Goal: Task Accomplishment & Management: Manage account settings

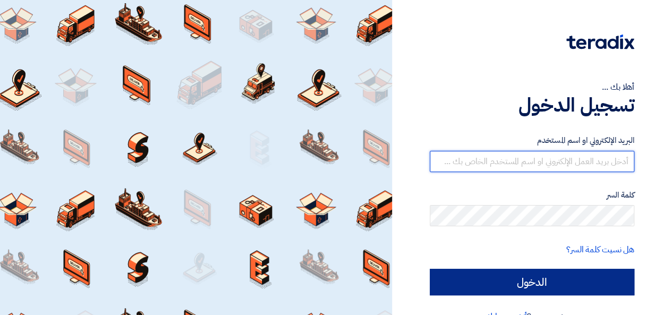
type input "[EMAIL_ADDRESS][DOMAIN_NAME]"
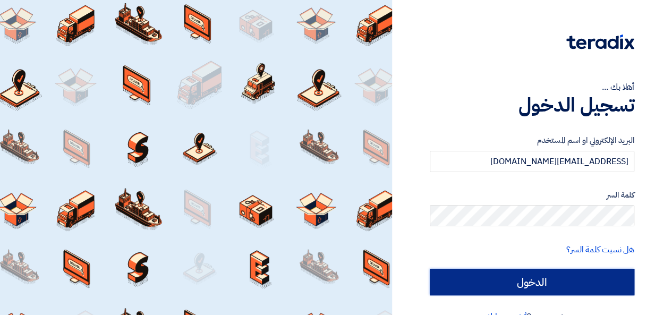
click at [542, 284] on input "الدخول" at bounding box center [532, 282] width 204 height 27
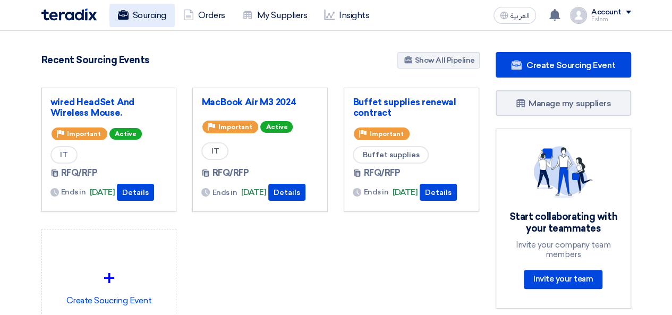
click at [151, 22] on link "Sourcing" at bounding box center [141, 15] width 65 height 23
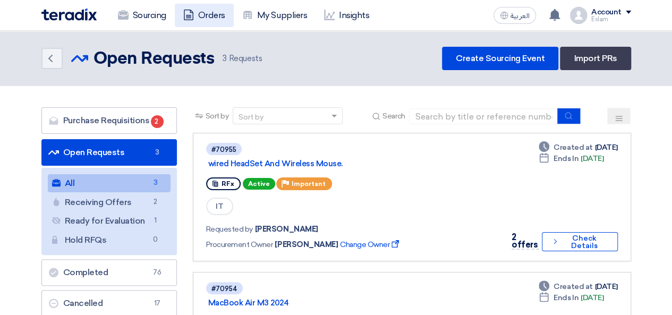
click at [224, 15] on link "Orders" at bounding box center [204, 15] width 59 height 23
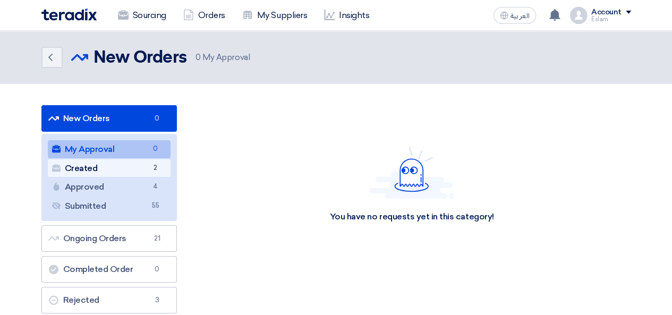
click at [139, 163] on link "Created Created 2" at bounding box center [109, 168] width 123 height 18
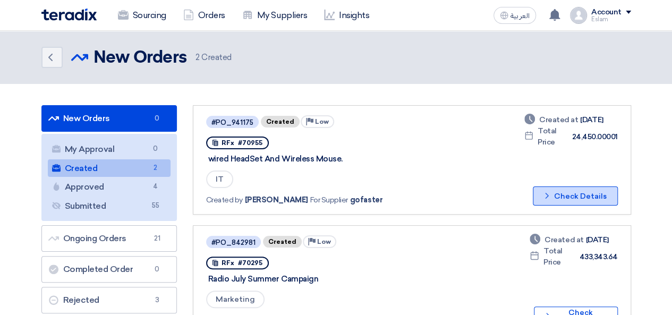
click at [615, 198] on button "Check details Check Details" at bounding box center [575, 195] width 85 height 19
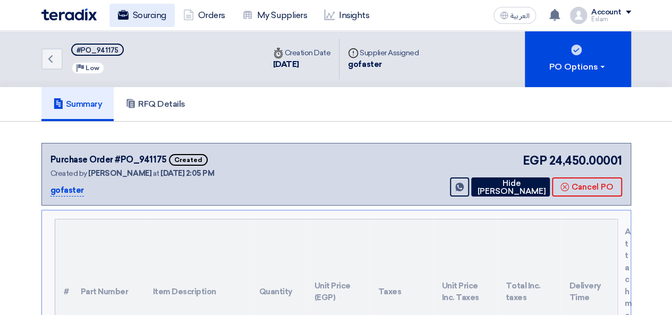
click at [139, 13] on link "Sourcing" at bounding box center [141, 15] width 65 height 23
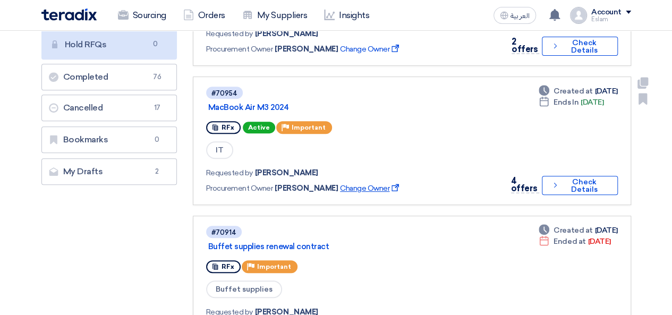
scroll to position [212, 0]
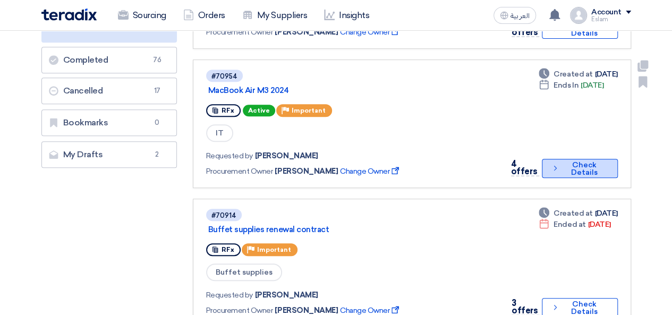
click at [553, 169] on icon "Check details" at bounding box center [555, 168] width 8 height 10
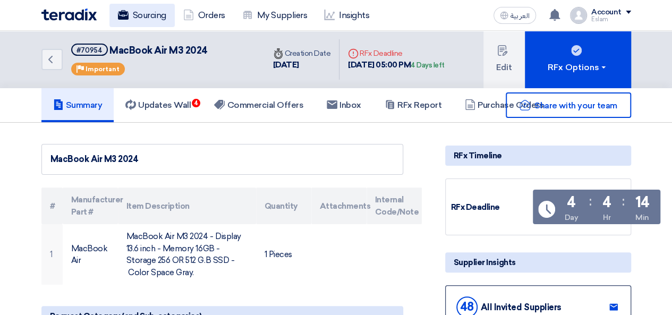
click at [119, 20] on icon at bounding box center [123, 15] width 11 height 11
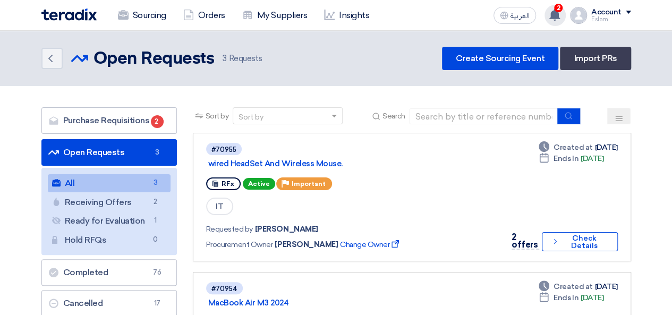
click at [559, 5] on span "2" at bounding box center [558, 8] width 8 height 8
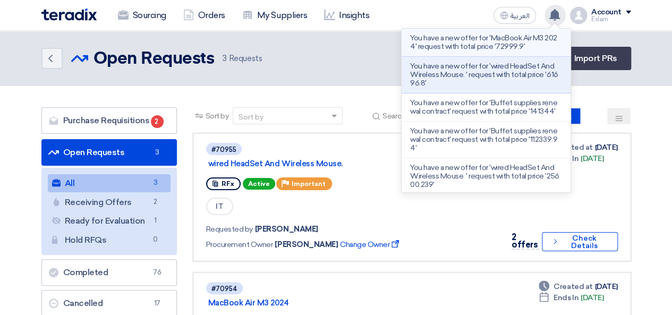
click at [519, 38] on p "You have a new offer for 'MacBook Air M3 2024' request with total price '72999.…" at bounding box center [486, 42] width 152 height 17
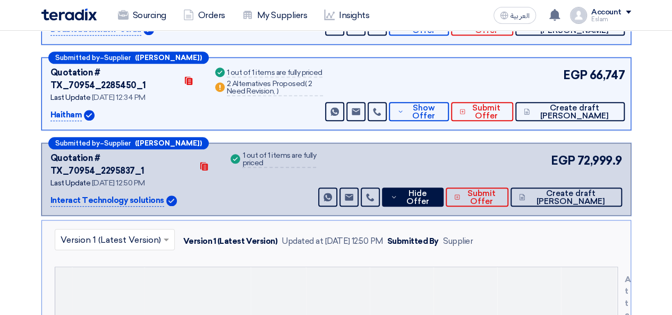
scroll to position [414, 0]
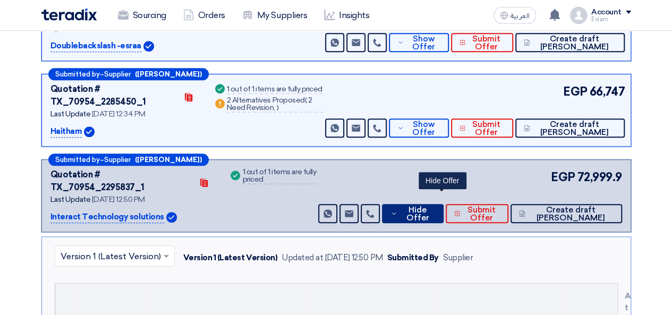
click at [434, 206] on span "Hide Offer" at bounding box center [417, 214] width 35 height 16
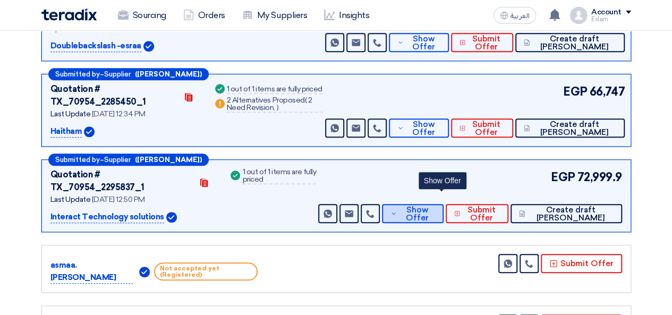
click at [434, 206] on span "Show Offer" at bounding box center [416, 214] width 35 height 16
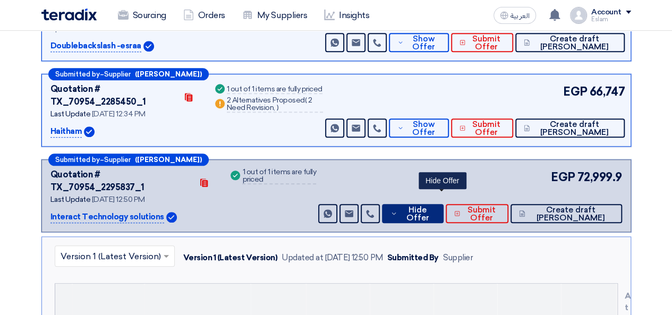
click at [415, 204] on button "Hide Offer" at bounding box center [412, 213] width 61 height 19
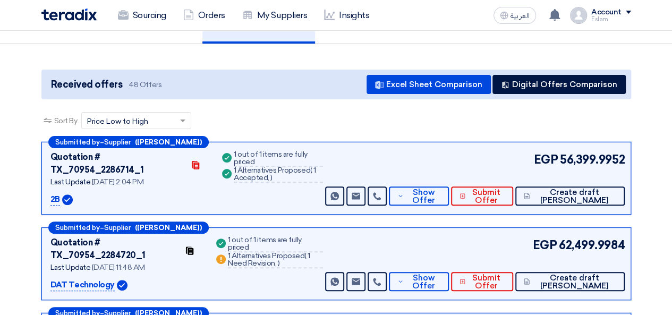
scroll to position [0, 0]
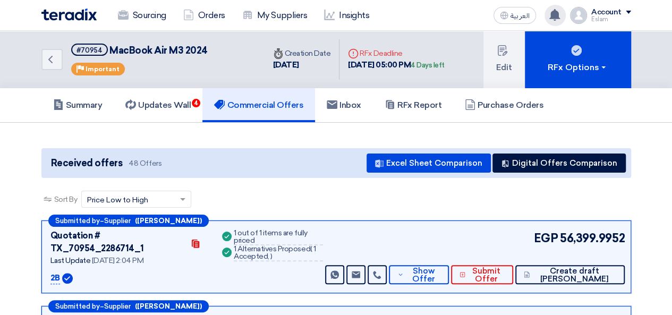
click at [550, 15] on icon at bounding box center [555, 15] width 12 height 12
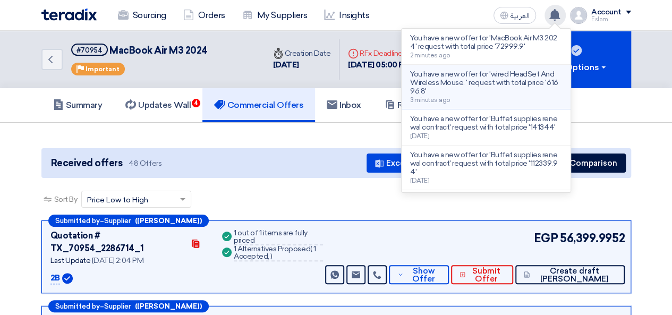
click at [469, 81] on p "You have a new offer for 'wired HeadSet And Wireless Mouse. ' request with tota…" at bounding box center [486, 82] width 152 height 25
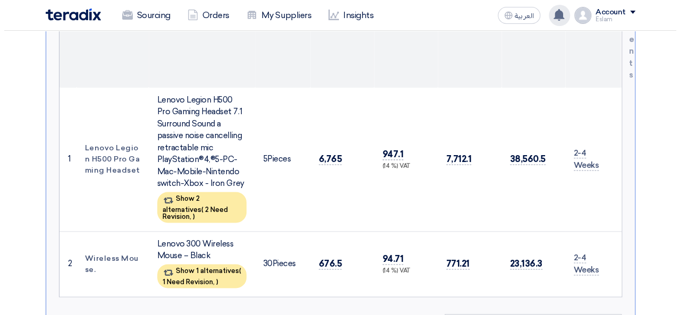
scroll to position [600, 0]
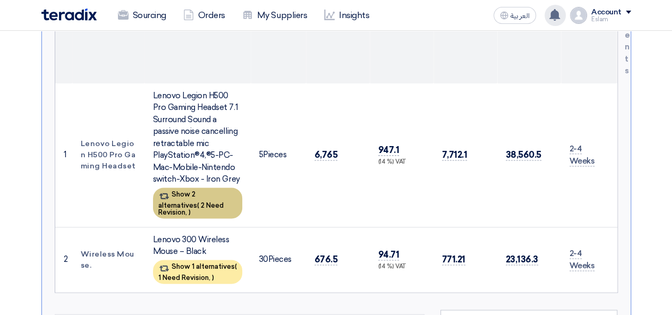
click at [183, 201] on span "2 Need Revision," at bounding box center [190, 208] width 65 height 15
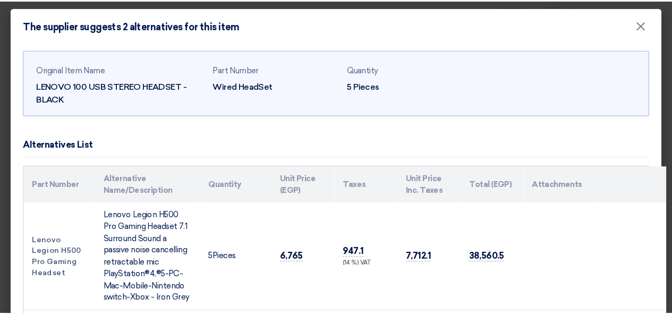
scroll to position [0, 0]
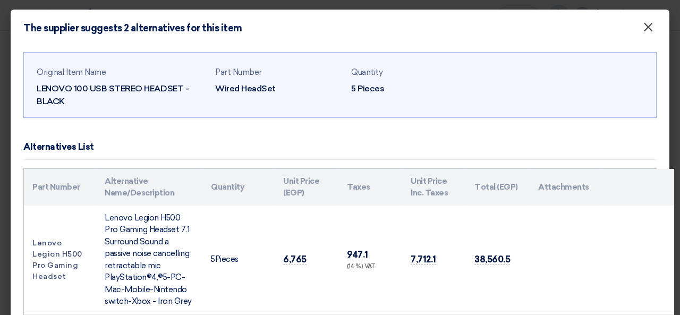
click at [643, 32] on span "×" at bounding box center [648, 29] width 11 height 21
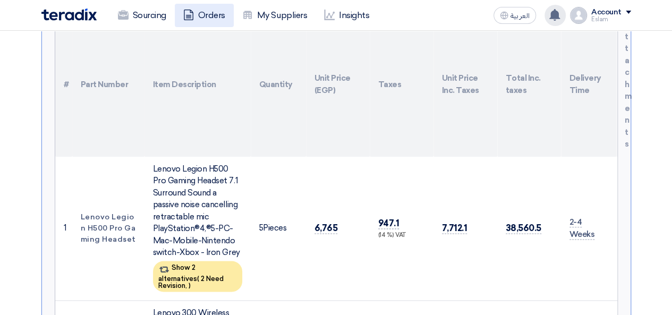
scroll to position [335, 0]
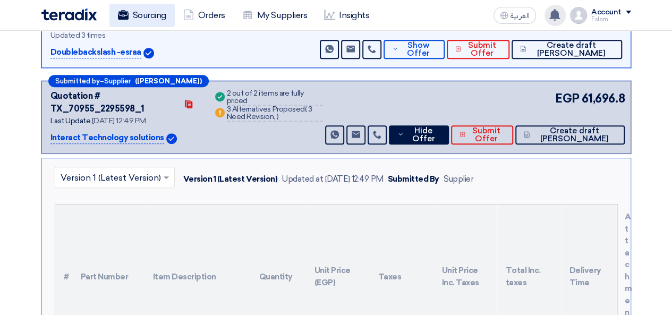
click at [166, 10] on link "Sourcing" at bounding box center [141, 15] width 65 height 23
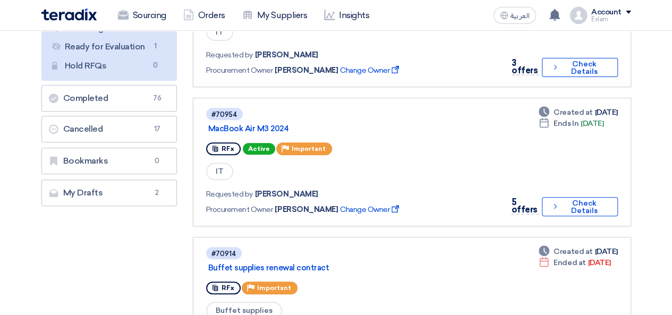
scroll to position [212, 0]
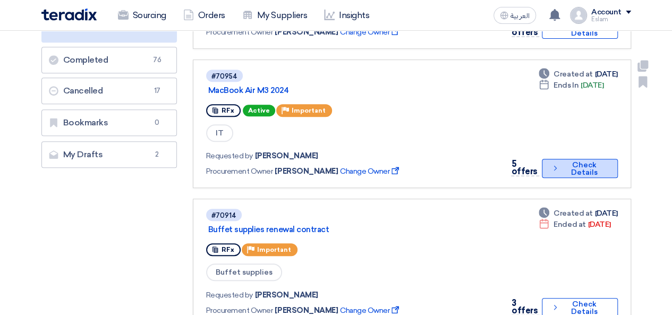
click at [564, 175] on button "Check details Check Details" at bounding box center [579, 168] width 75 height 19
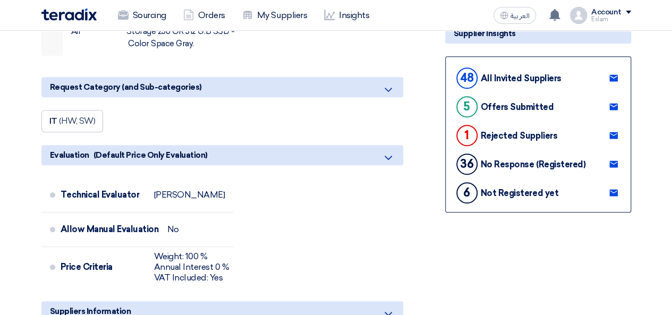
scroll to position [212, 0]
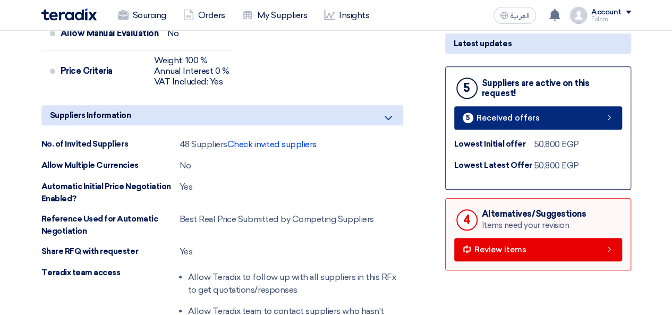
click at [489, 107] on link "5 Received offers" at bounding box center [538, 117] width 168 height 23
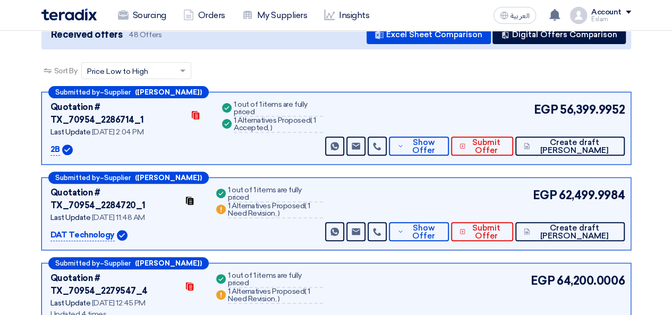
scroll to position [110, 0]
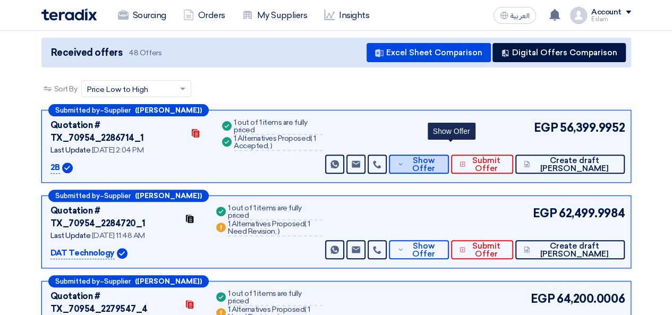
click at [449, 159] on button "Show Offer" at bounding box center [419, 164] width 60 height 19
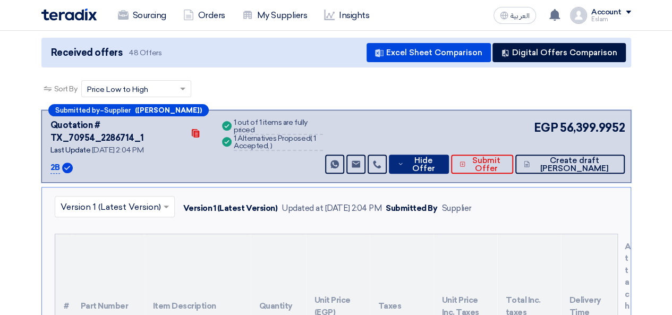
scroll to position [57, 0]
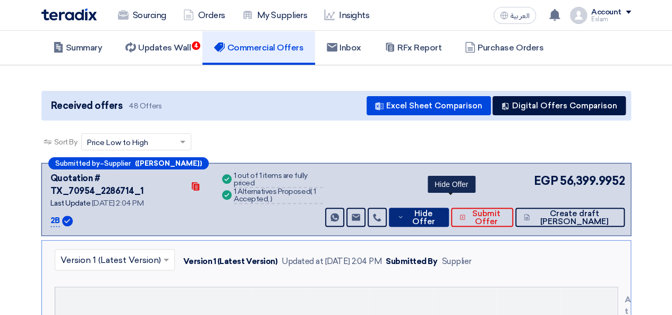
click at [440, 210] on span "Hide Offer" at bounding box center [423, 218] width 34 height 16
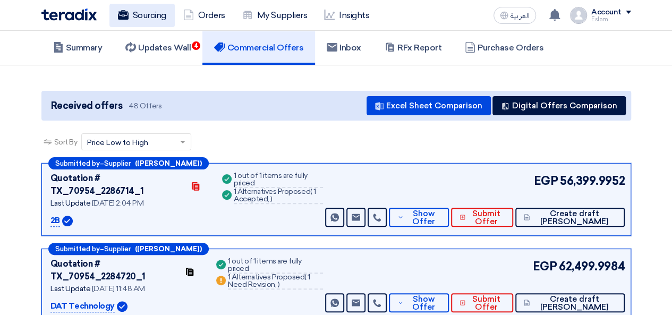
click at [123, 15] on use at bounding box center [122, 15] width 11 height 10
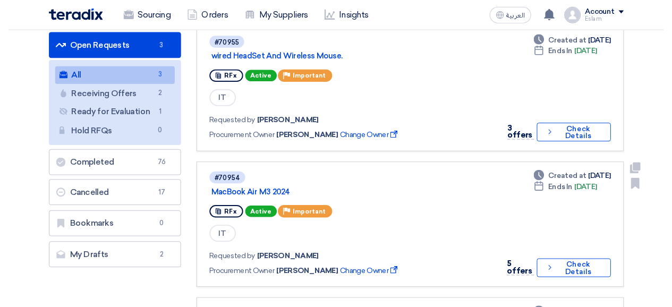
scroll to position [106, 0]
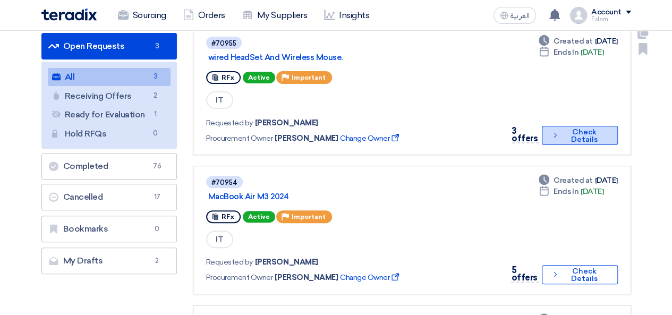
click at [591, 133] on button "Check details Check Details" at bounding box center [579, 135] width 75 height 19
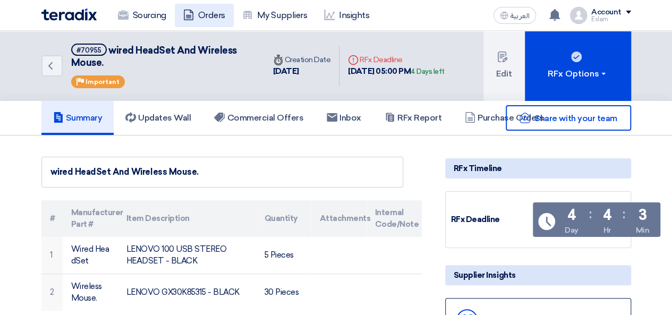
click at [195, 26] on link "Orders" at bounding box center [204, 15] width 59 height 23
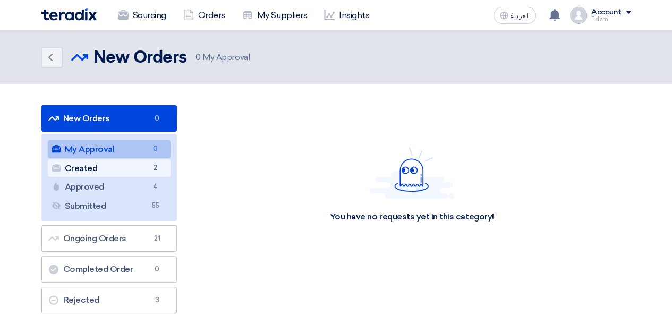
click at [138, 171] on link "Created Created 2" at bounding box center [109, 168] width 123 height 18
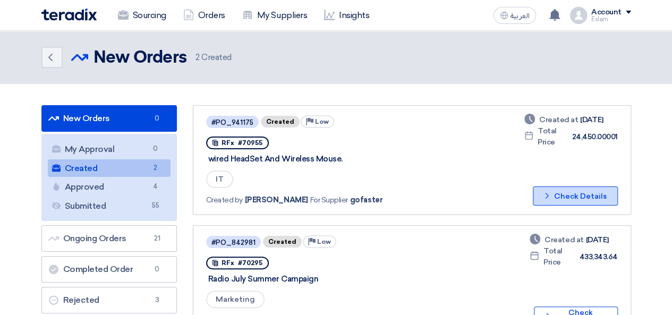
click at [588, 200] on button "Check details Check Details" at bounding box center [575, 195] width 85 height 19
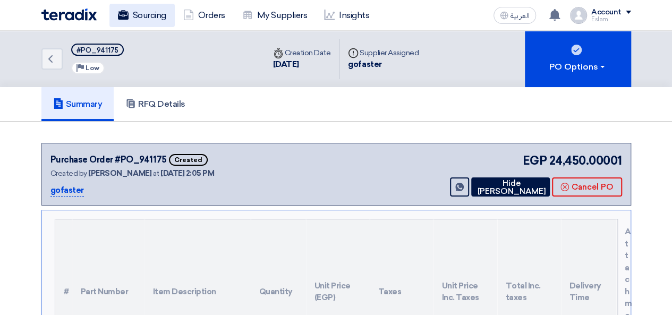
click at [125, 23] on link "Sourcing" at bounding box center [141, 15] width 65 height 23
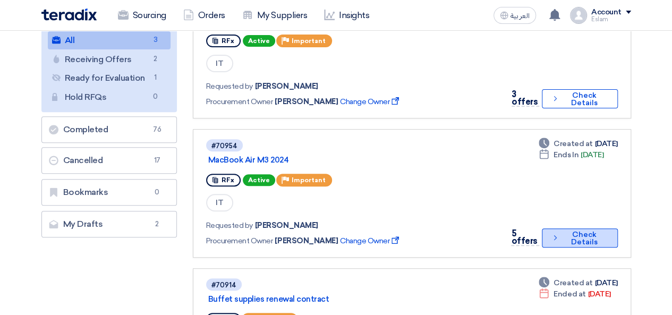
scroll to position [159, 0]
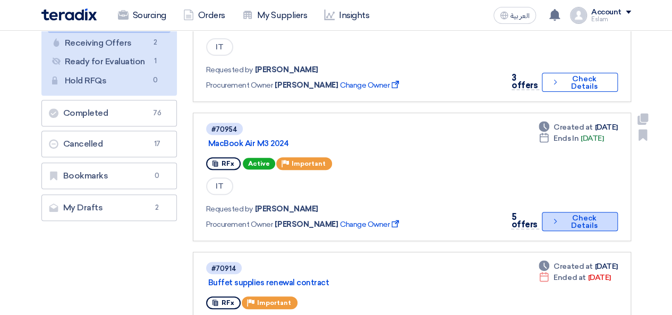
click at [595, 217] on button "Check details Check Details" at bounding box center [579, 221] width 75 height 19
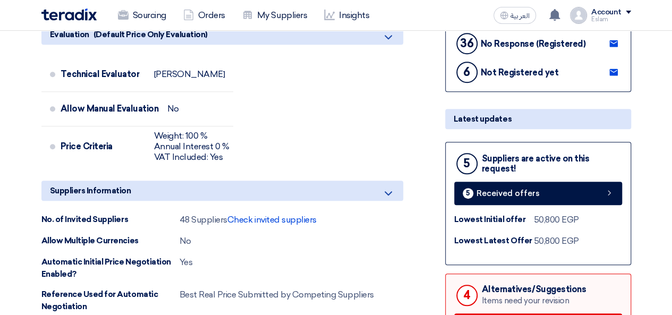
scroll to position [425, 0]
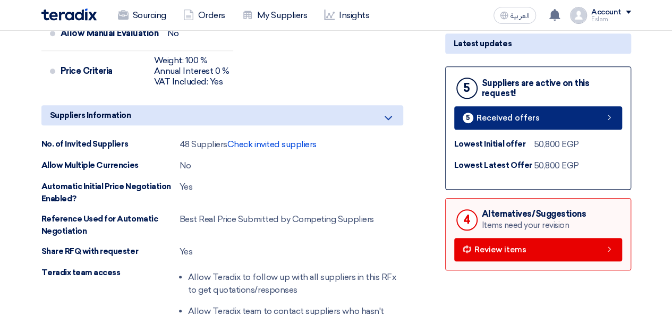
click at [498, 123] on link "5 Received offers" at bounding box center [538, 117] width 168 height 23
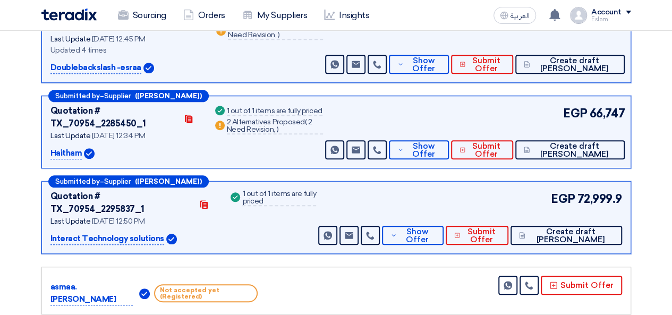
scroll to position [376, 0]
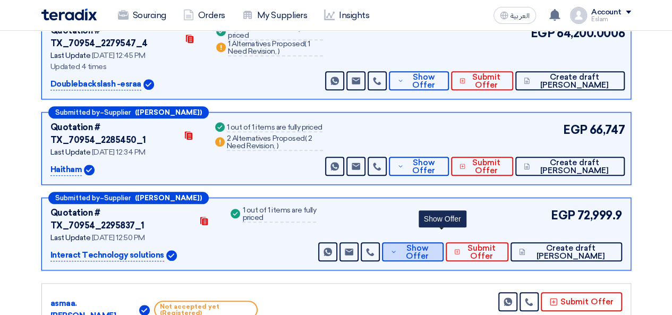
click at [434, 244] on span "Show Offer" at bounding box center [416, 252] width 35 height 16
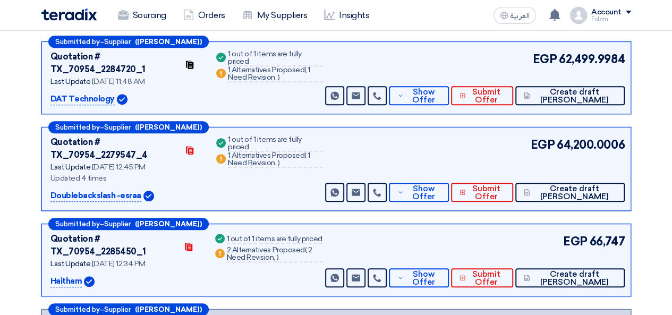
scroll to position [270, 0]
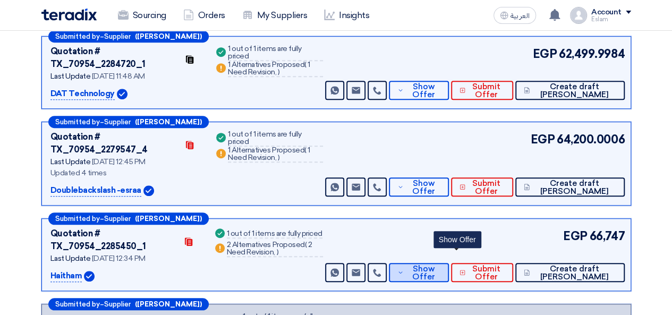
click at [404, 268] on icon at bounding box center [400, 272] width 6 height 8
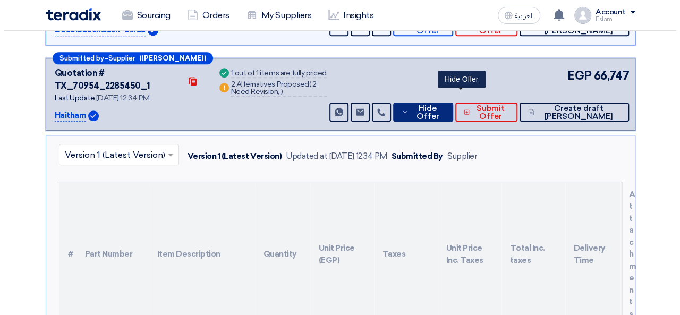
scroll to position [535, 0]
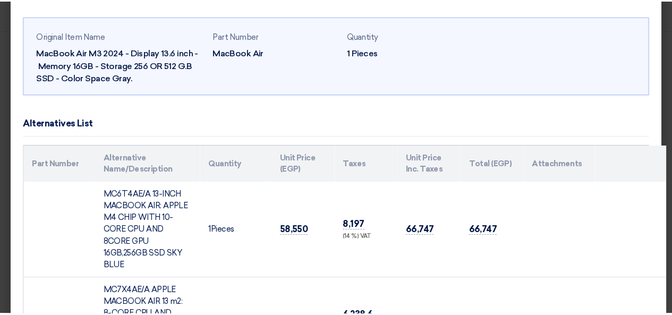
scroll to position [0, 0]
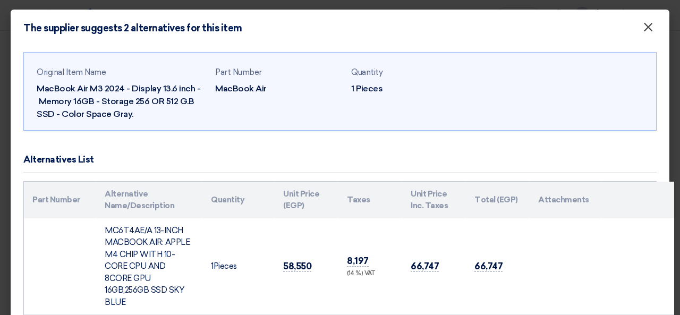
click at [643, 23] on span "×" at bounding box center [648, 29] width 11 height 21
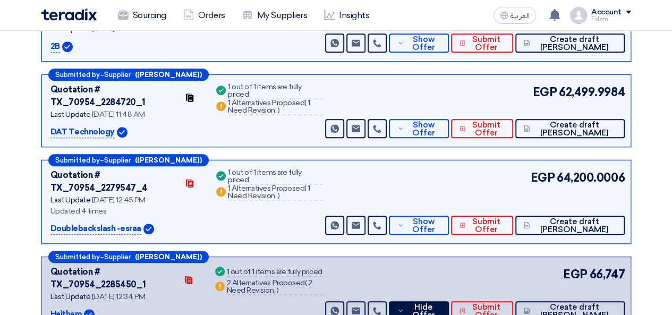
scroll to position [217, 0]
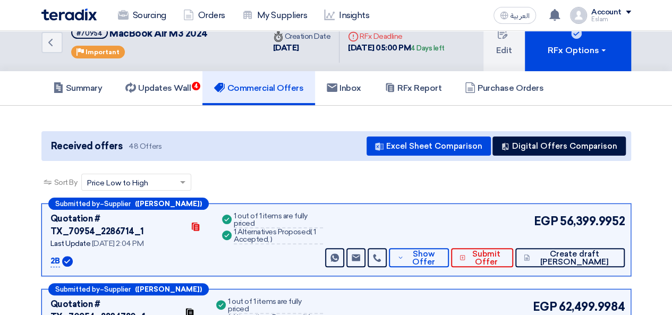
scroll to position [0, 0]
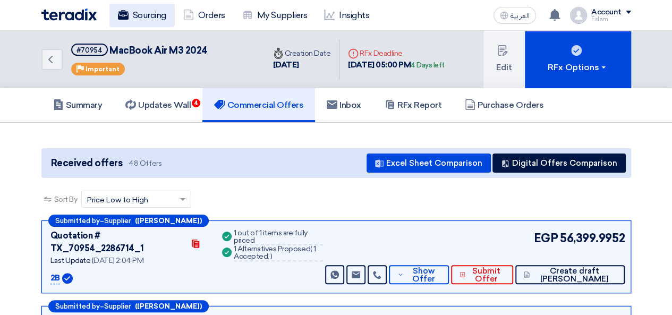
click at [137, 11] on link "Sourcing" at bounding box center [141, 15] width 65 height 23
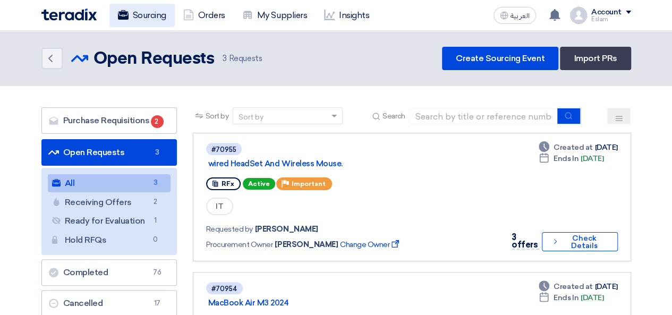
click at [159, 16] on link "Sourcing" at bounding box center [141, 15] width 65 height 23
click at [165, 14] on link "Sourcing" at bounding box center [141, 15] width 65 height 23
click at [627, 12] on span at bounding box center [628, 12] width 5 height 3
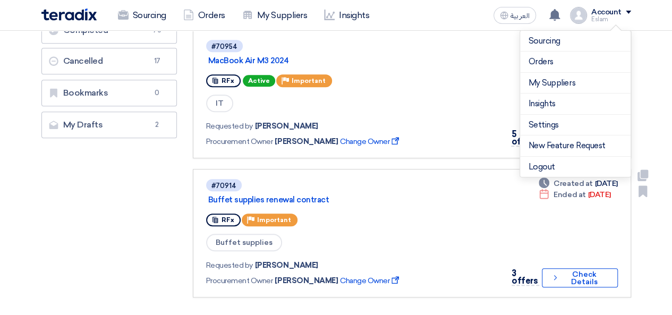
scroll to position [266, 0]
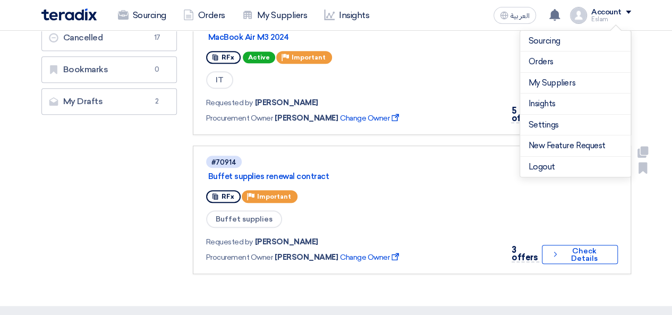
click at [441, 216] on div "Buffet supplies" at bounding box center [351, 219] width 290 height 20
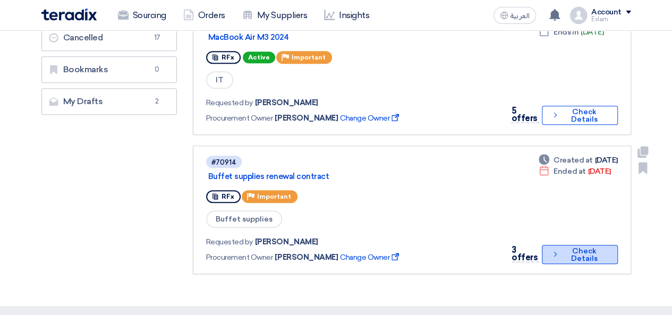
click at [583, 261] on button "Check details Check Details" at bounding box center [579, 254] width 75 height 19
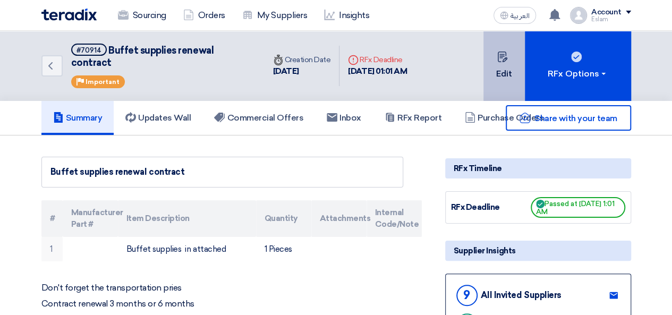
click at [516, 52] on button "Edit" at bounding box center [503, 66] width 41 height 70
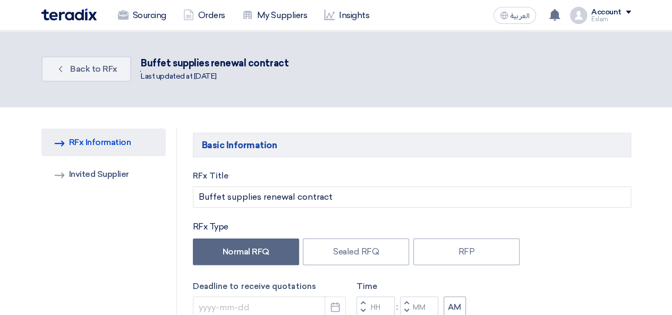
type input "[DATE]"
type input "01"
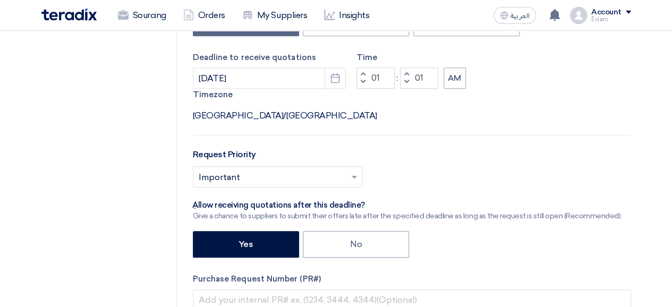
scroll to position [212, 0]
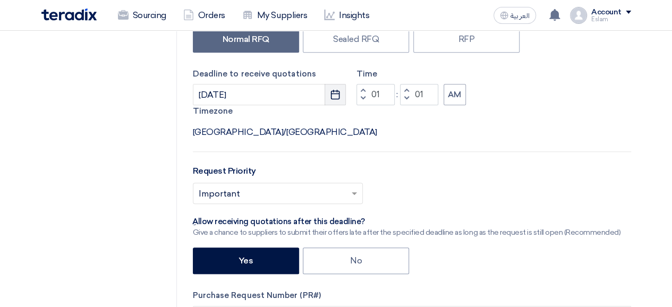
click at [336, 99] on icon "Pick a date" at bounding box center [335, 94] width 11 height 11
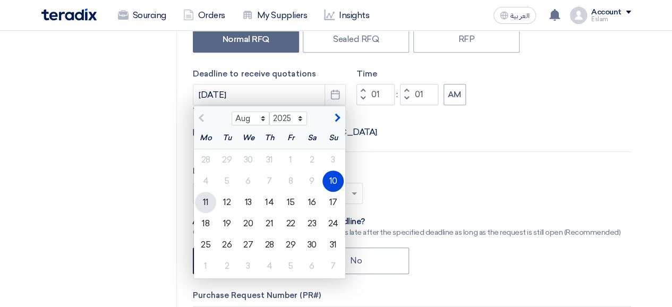
click at [207, 208] on div "11" at bounding box center [205, 202] width 21 height 21
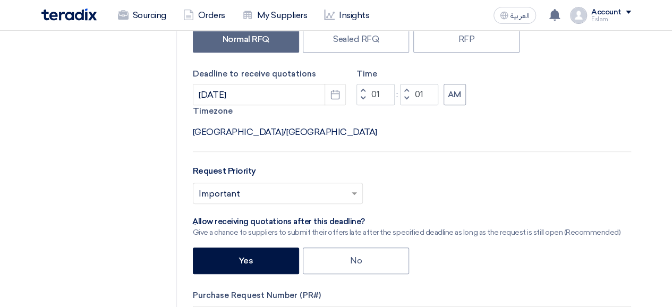
type input "[DATE]"
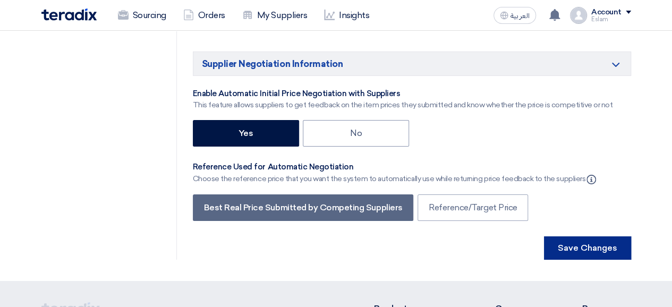
scroll to position [1798, 0]
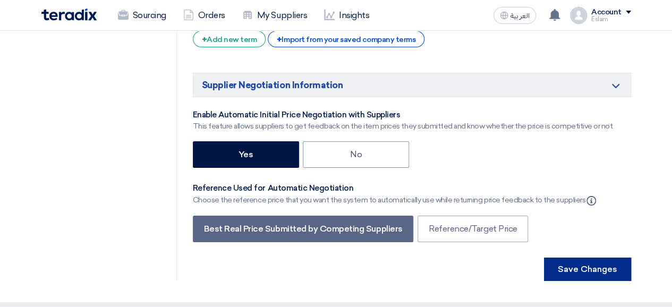
click at [618, 258] on button "Save Changes" at bounding box center [587, 269] width 87 height 23
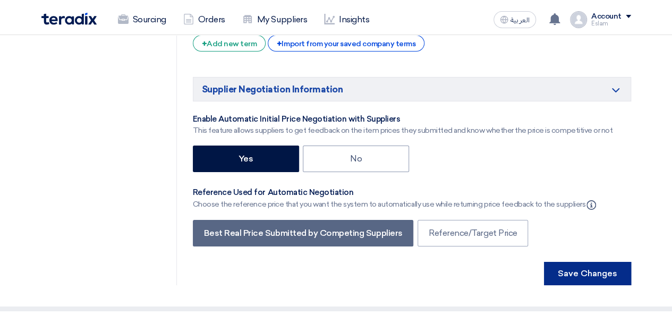
scroll to position [0, 0]
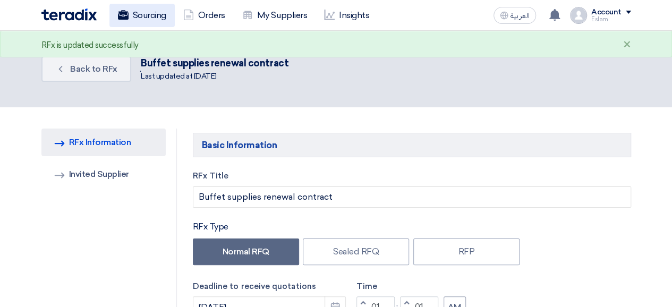
click at [139, 18] on link "Sourcing" at bounding box center [141, 15] width 65 height 23
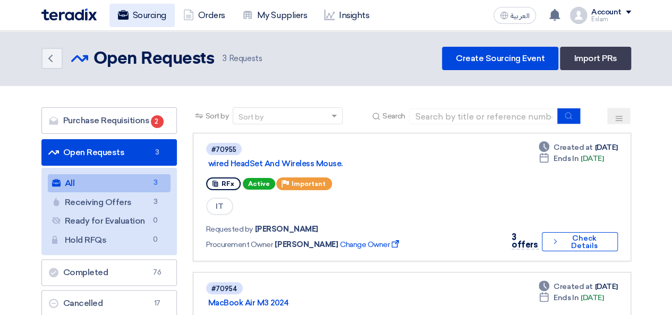
click at [114, 13] on link "Sourcing" at bounding box center [141, 15] width 65 height 23
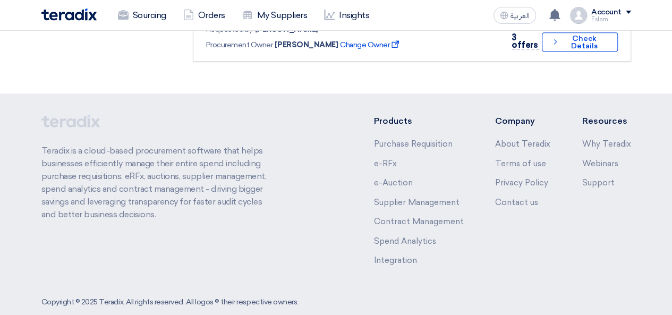
scroll to position [372, 0]
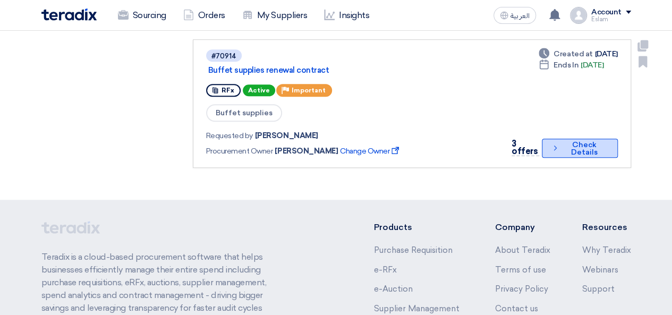
click at [568, 144] on button "Check details Check Details" at bounding box center [579, 148] width 75 height 19
